Goal: Communication & Community: Participate in discussion

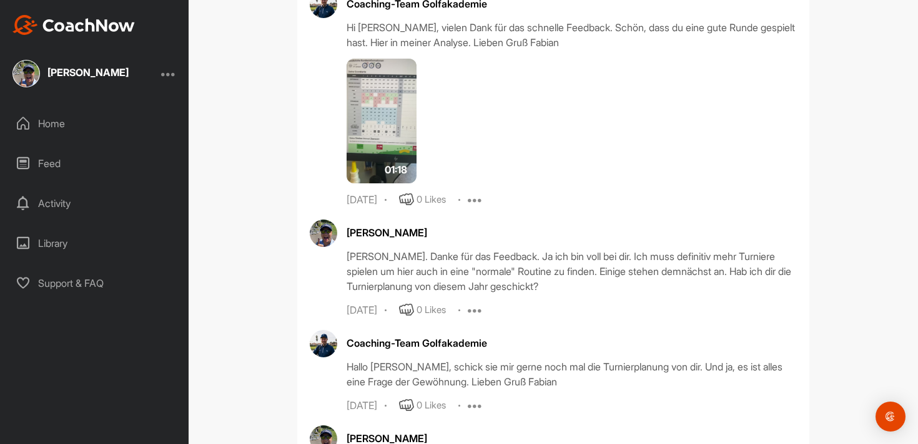
scroll to position [2334, 0]
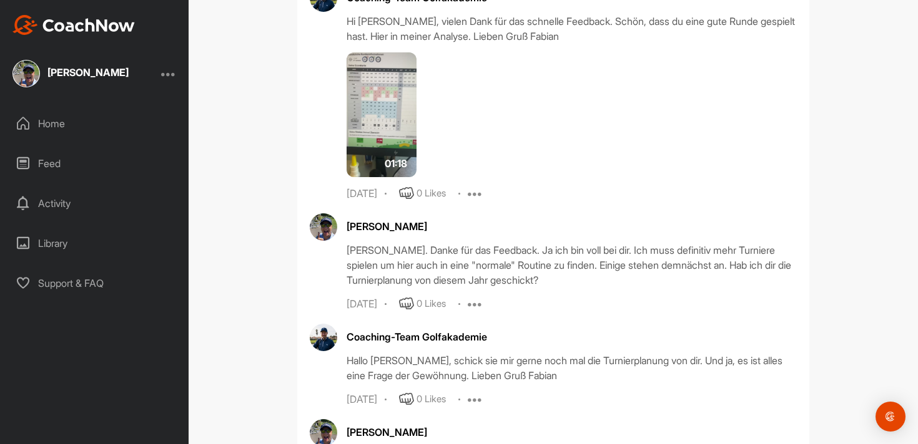
click at [61, 122] on div "Home" at bounding box center [95, 123] width 176 height 31
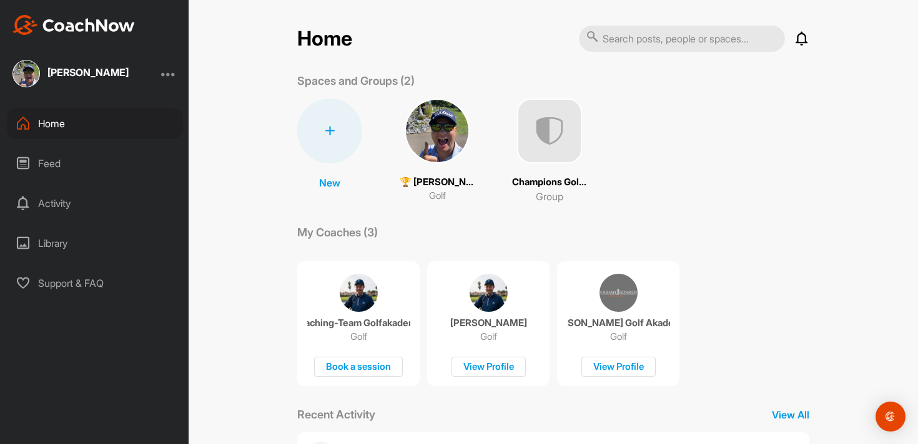
click at [458, 117] on img at bounding box center [437, 131] width 65 height 65
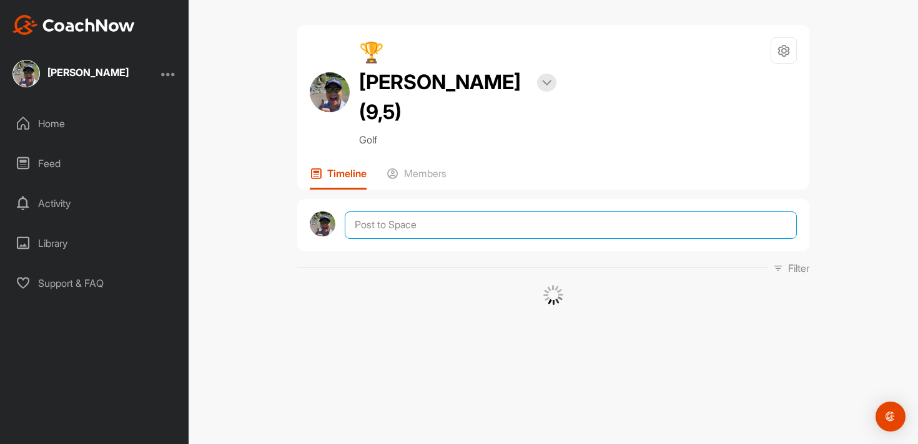
click at [434, 212] on textarea at bounding box center [571, 225] width 452 height 27
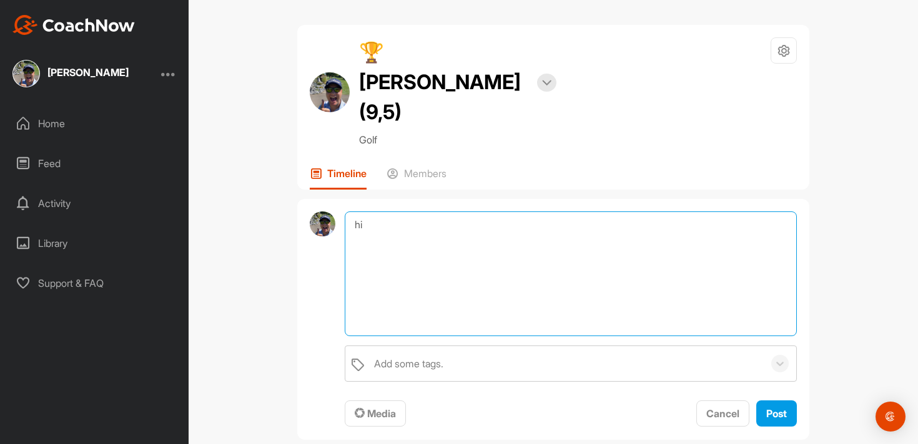
type textarea "h"
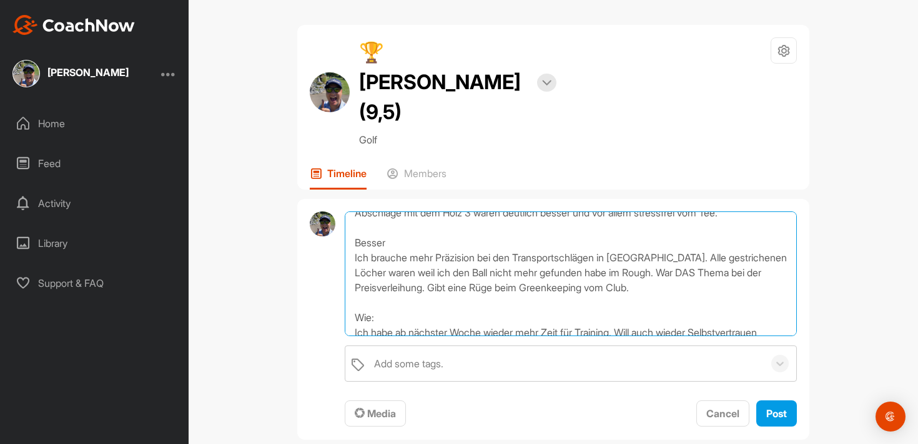
scroll to position [112, 0]
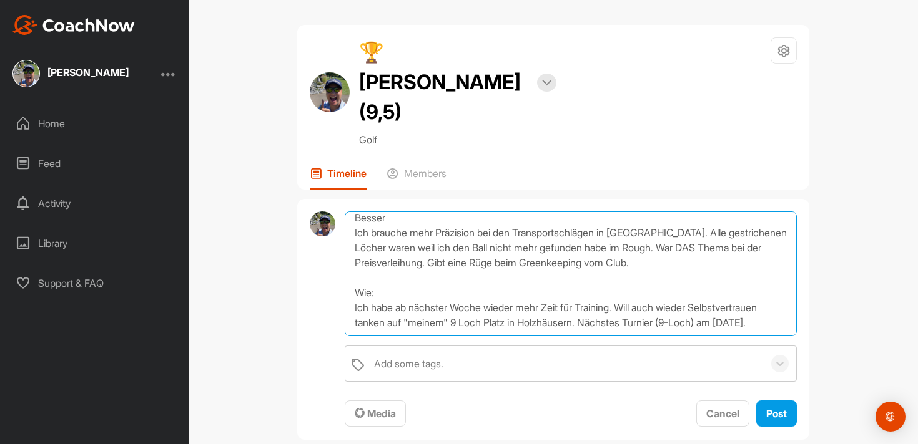
click at [676, 212] on textarea "Hi [PERSON_NAME], wie gehts. Kurze Zusammenfassung vom gestrigen Turnier. Gut: …" at bounding box center [571, 274] width 452 height 125
click at [400, 275] on textarea "Hi [PERSON_NAME], wie gehts. Kurze Zusammenfassung vom gestrigen Turnier. Gut: …" at bounding box center [571, 274] width 452 height 125
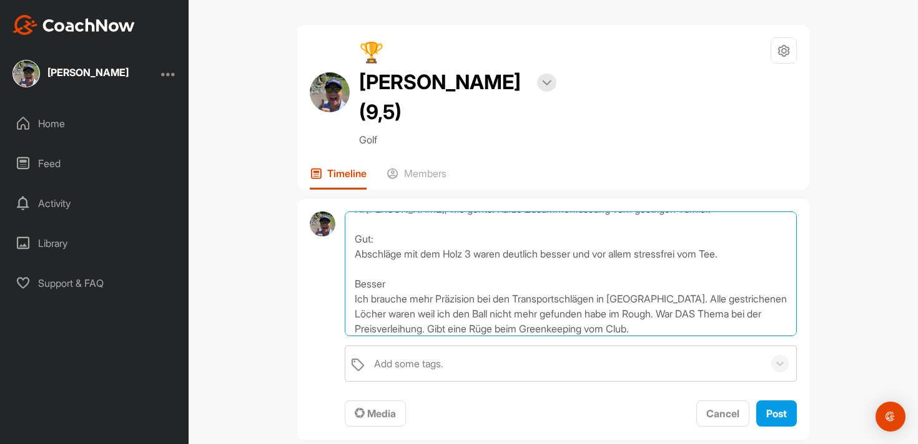
scroll to position [40, 0]
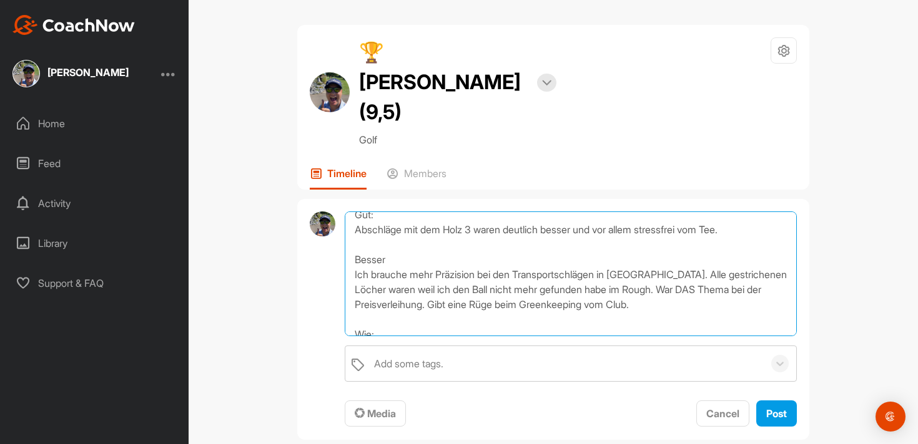
click at [668, 277] on textarea "Hi [PERSON_NAME], wie gehts. Kurze Zusammenfassung vom gestrigen Turnier. Gut: …" at bounding box center [571, 274] width 452 height 125
click at [669, 262] on textarea "Hi [PERSON_NAME], wie gehts. Kurze Zusammenfassung vom gestrigen Turnier. Gut: …" at bounding box center [571, 274] width 452 height 125
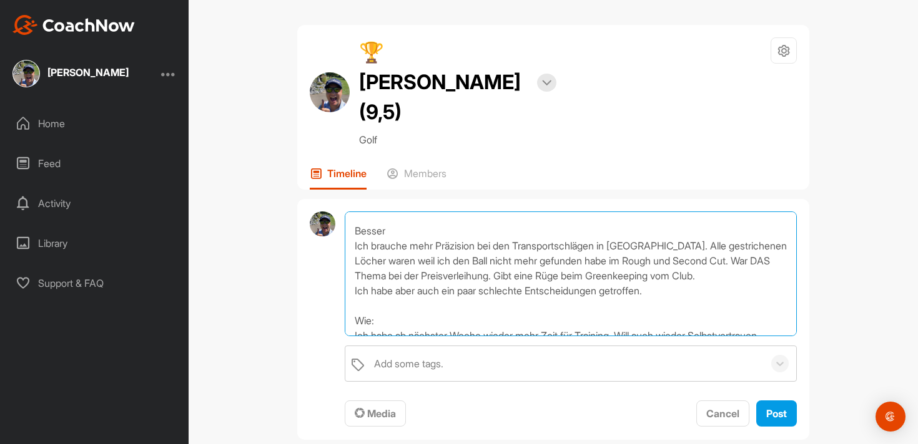
scroll to position [76, 0]
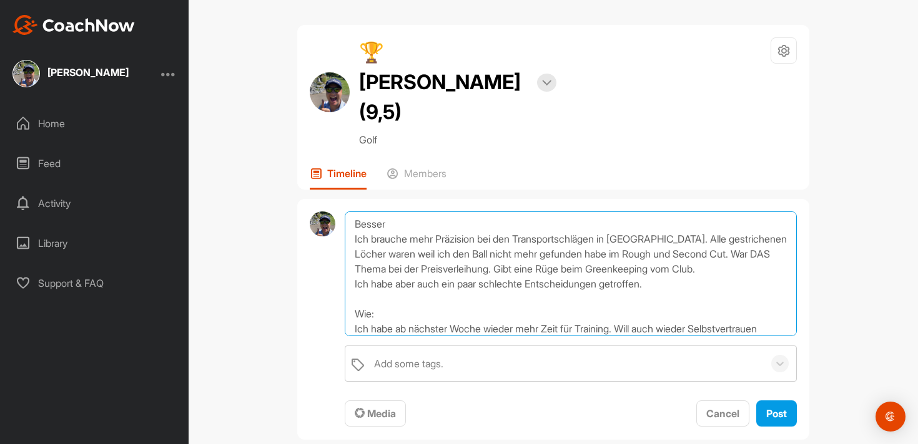
click at [674, 256] on textarea "Hi [PERSON_NAME], wie gehts. Kurze Zusammenfassung vom gestrigen Turnier. Gut: …" at bounding box center [571, 274] width 452 height 125
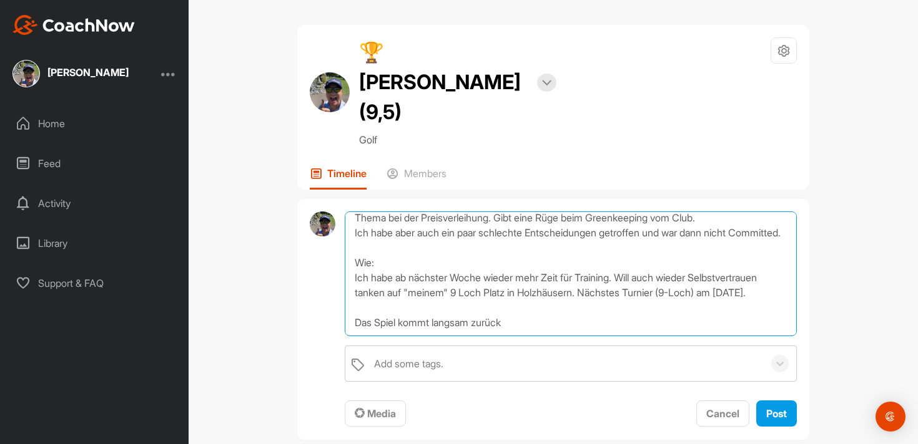
scroll to position [172, 0]
click at [519, 277] on textarea "Hi [PERSON_NAME], wie gehts. Kurze Zusammenfassung vom gestrigen Turnier. Gut: …" at bounding box center [571, 274] width 452 height 125
type textarea "Hi [PERSON_NAME], wie gehts. Kurze Zusammenfassung vom gestrigen Turnier. Gut: …"
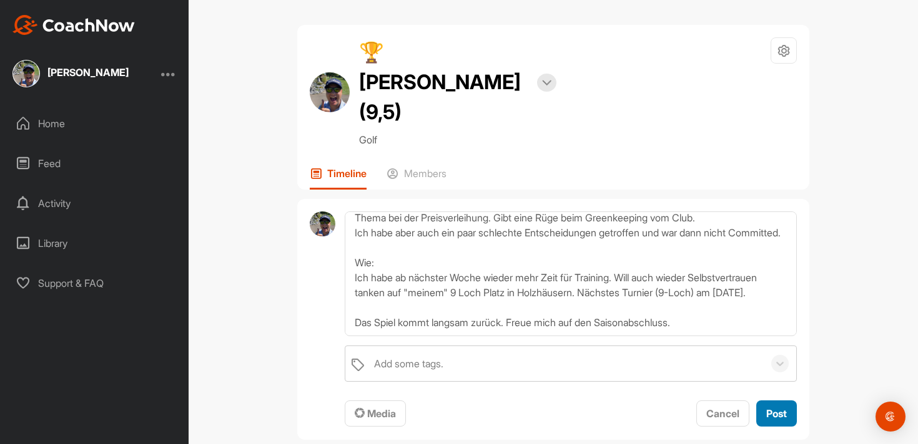
click at [780, 408] on span "Post" at bounding box center [776, 414] width 21 height 12
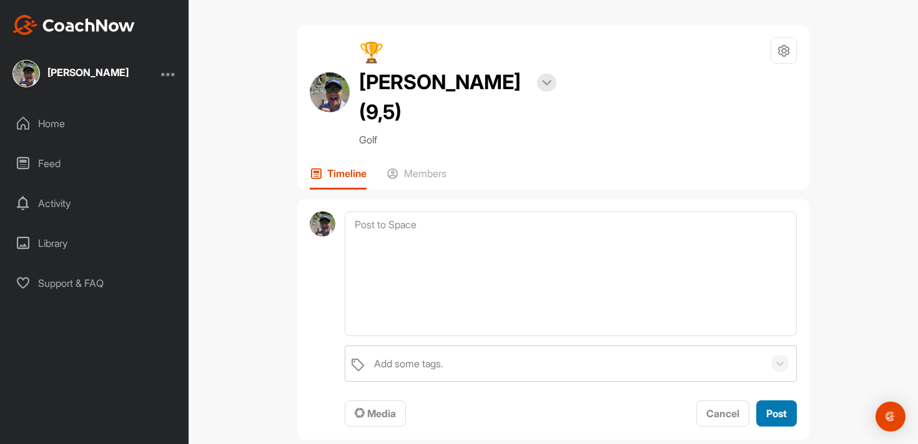
scroll to position [0, 0]
